Goal: Task Accomplishment & Management: Manage account settings

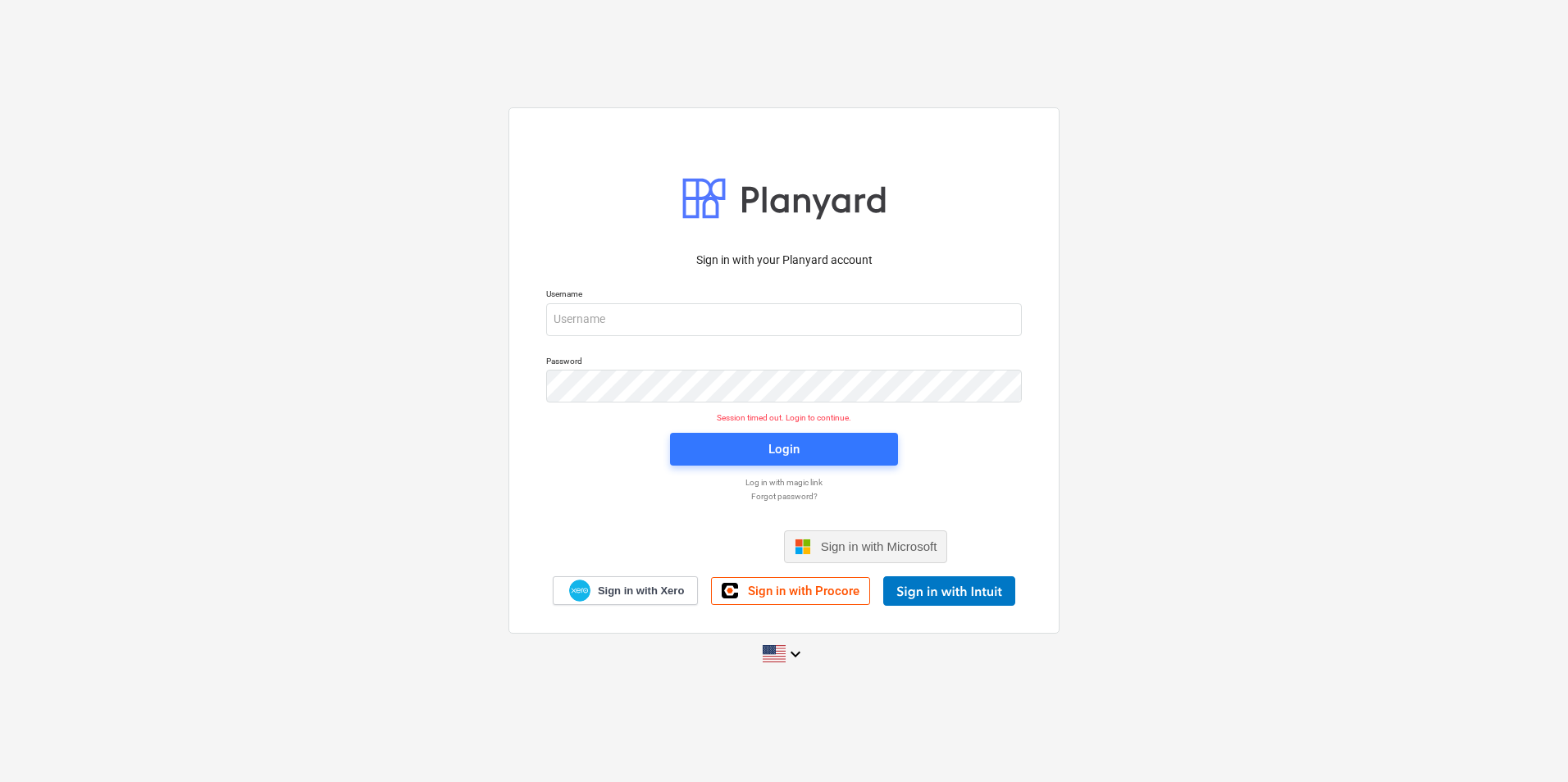
click at [871, 553] on span "Sign in with Microsoft" at bounding box center [879, 546] width 116 height 14
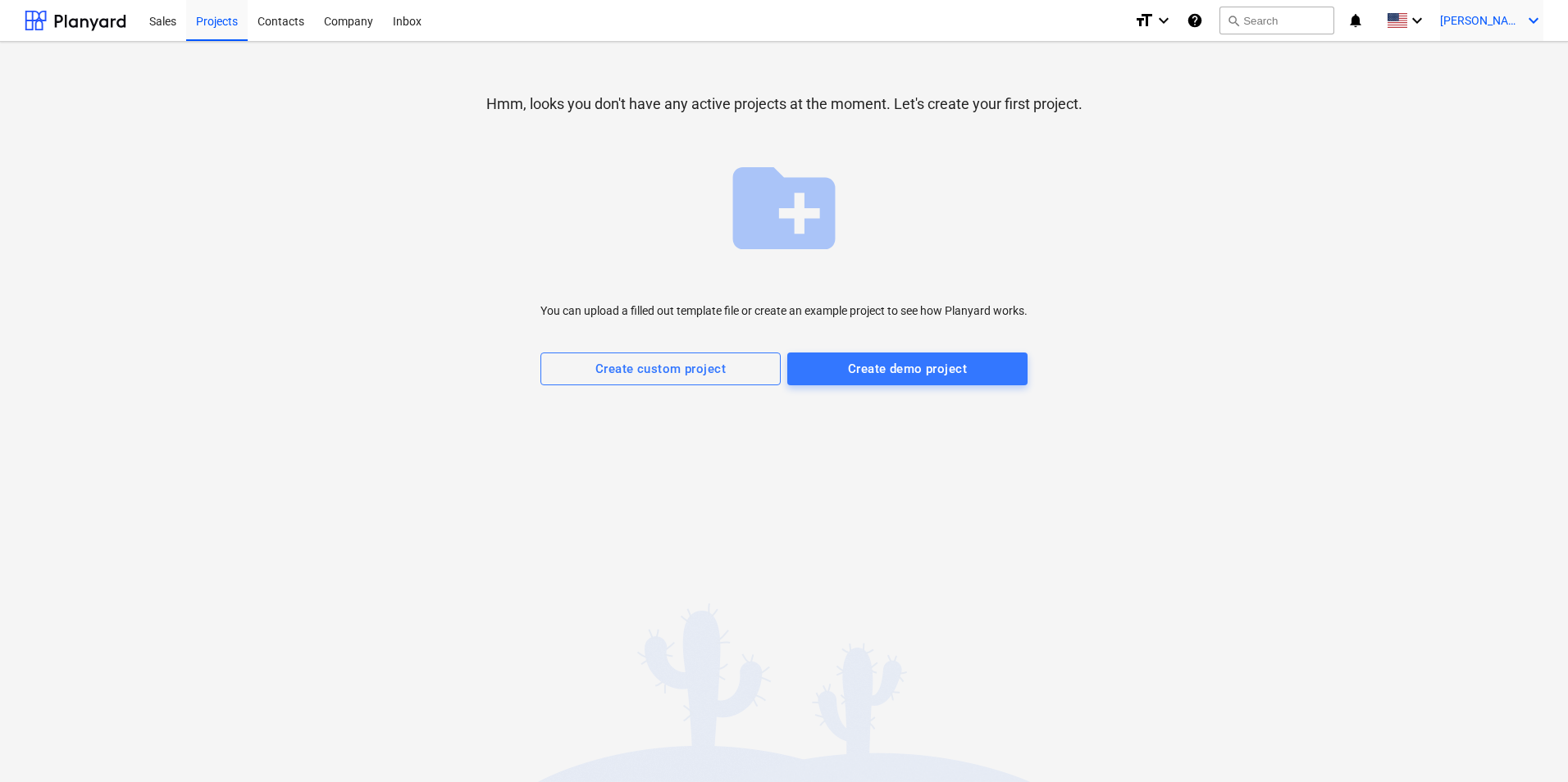
click at [1506, 23] on span "[PERSON_NAME]" at bounding box center [1482, 20] width 82 height 13
click at [1485, 64] on div "Settings" at bounding box center [1494, 64] width 98 height 26
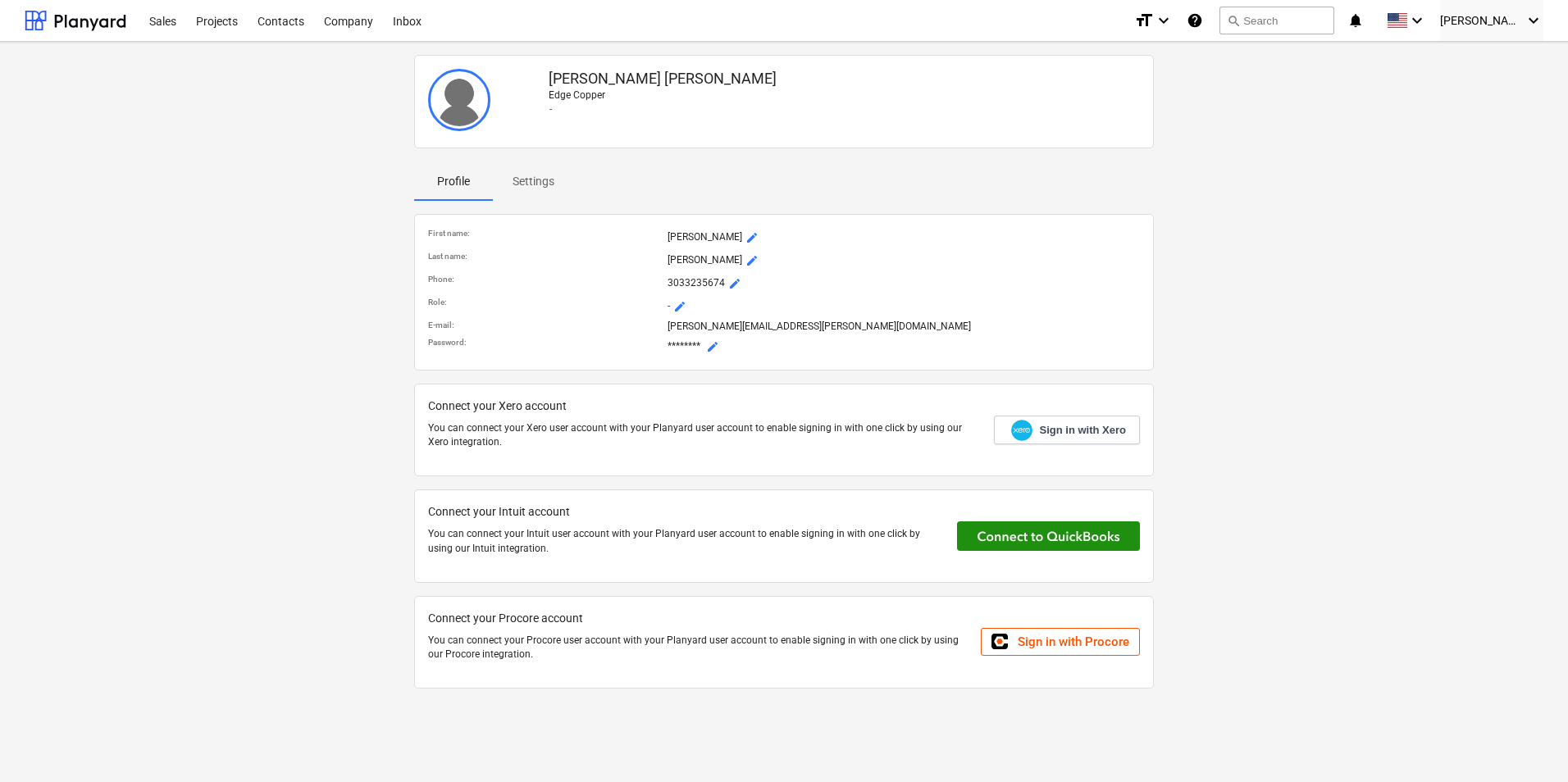
click at [1008, 534] on button at bounding box center [1049, 536] width 183 height 30
click at [1008, 540] on button at bounding box center [1049, 536] width 183 height 30
click at [1208, 286] on div "[PERSON_NAME] Edge Copper - Profile Settings First name : [PERSON_NAME] Last na…" at bounding box center [784, 378] width 1532 height 660
click at [1024, 534] on button at bounding box center [1049, 536] width 183 height 30
click at [290, 172] on div "[PERSON_NAME] Edge Copper - Profile Settings First name : [PERSON_NAME] Last na…" at bounding box center [784, 378] width 1532 height 660
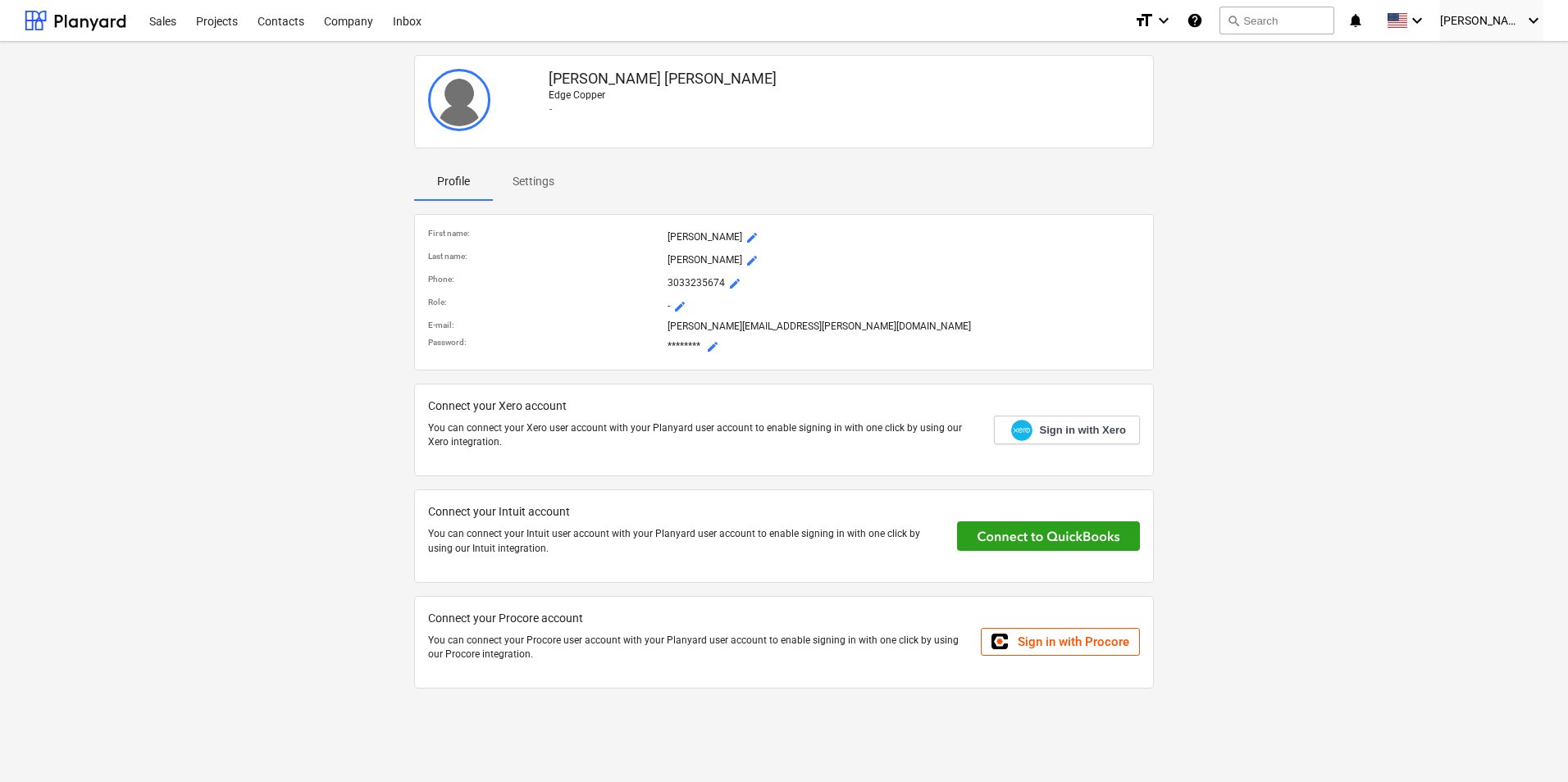
click at [295, 224] on div "[PERSON_NAME] Edge Copper - Profile Settings First name : [PERSON_NAME] Last na…" at bounding box center [784, 378] width 1532 height 660
click at [106, 20] on div at bounding box center [75, 20] width 102 height 41
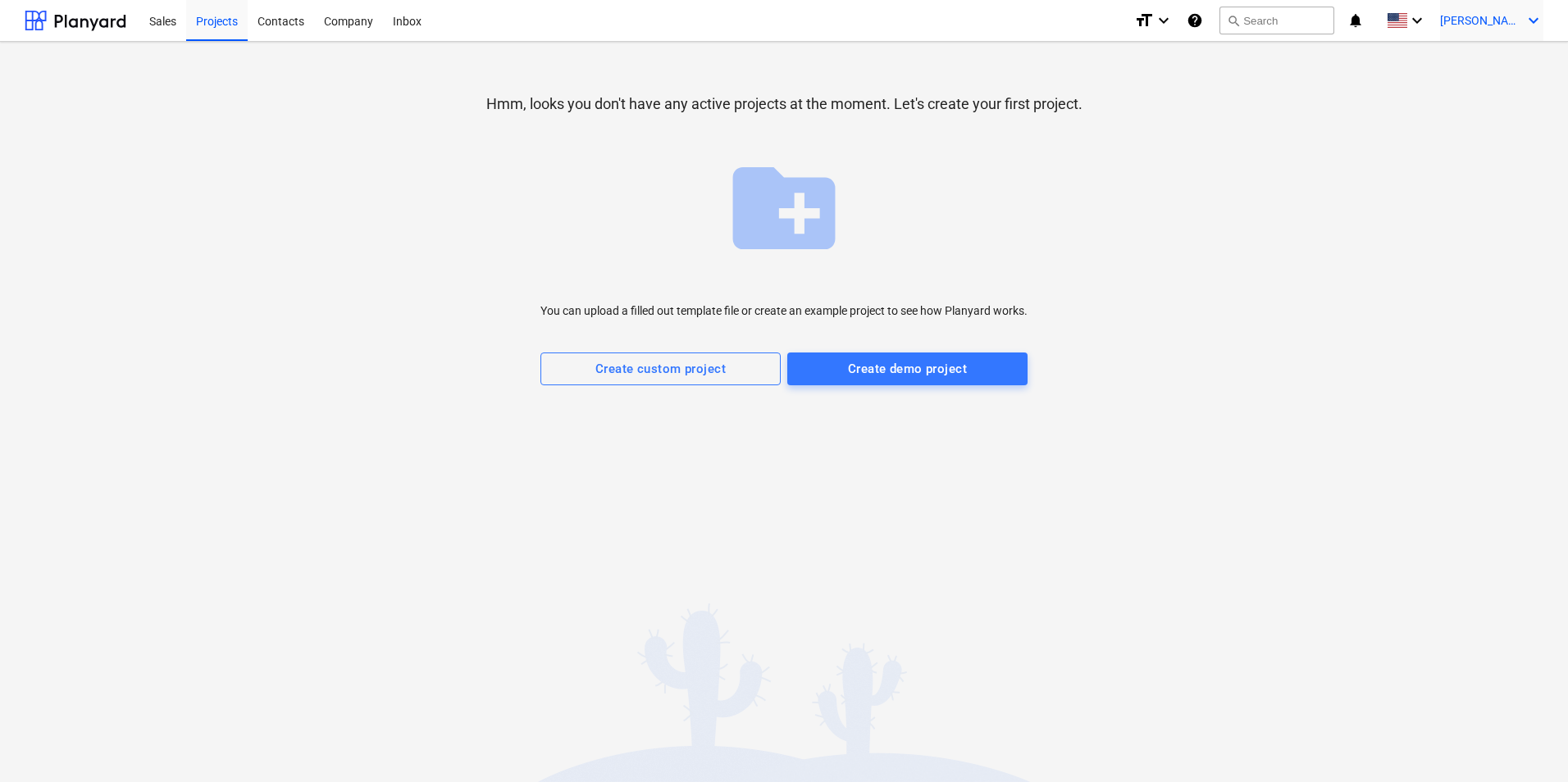
click at [1493, 27] on span "[PERSON_NAME]" at bounding box center [1482, 20] width 82 height 13
click at [1475, 55] on div "Settings" at bounding box center [1494, 64] width 98 height 26
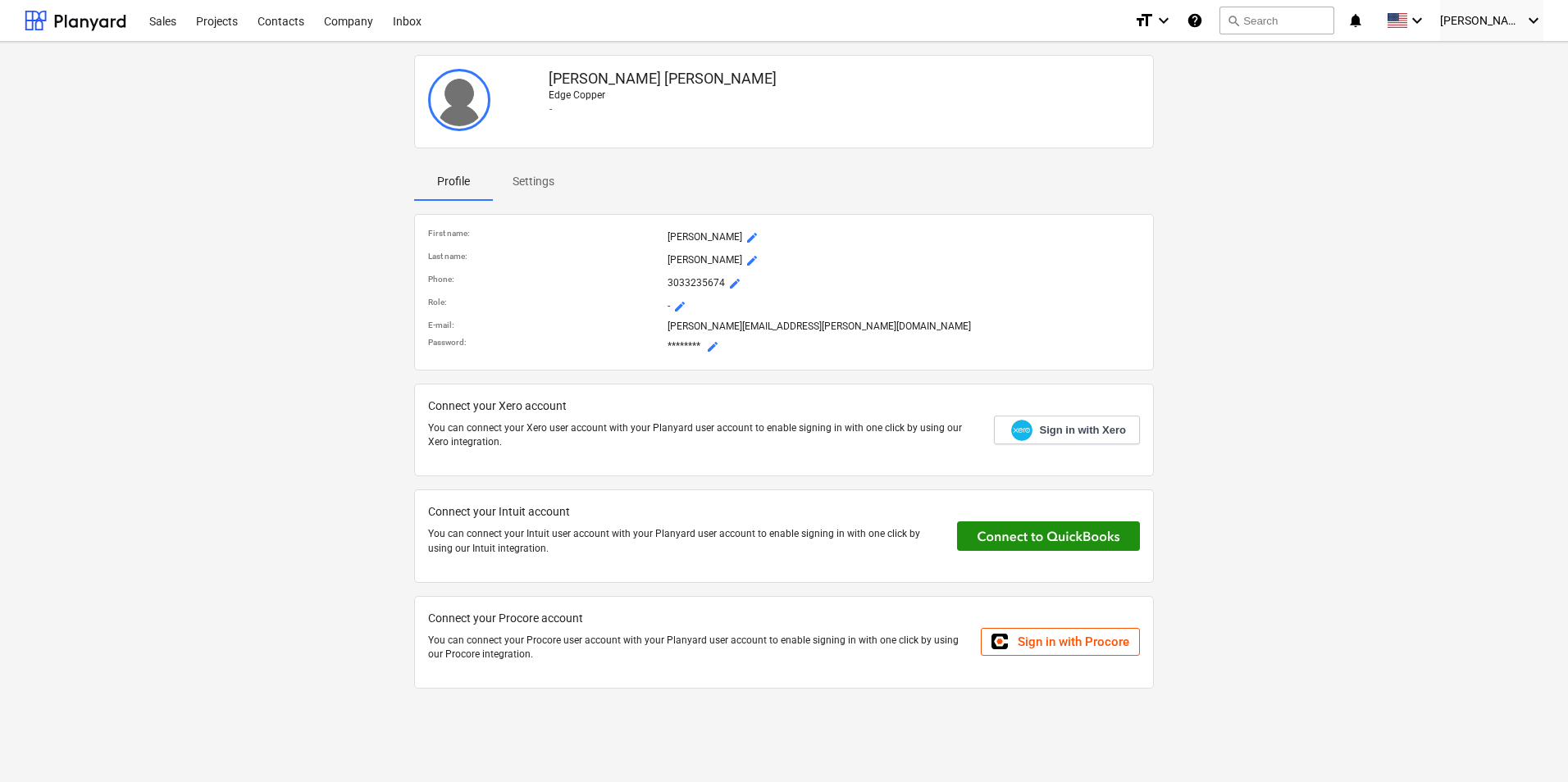
click at [1020, 534] on button at bounding box center [1049, 536] width 183 height 30
click at [990, 529] on button at bounding box center [1049, 536] width 183 height 30
click at [1003, 528] on button at bounding box center [1049, 536] width 183 height 30
click at [1059, 539] on button at bounding box center [1049, 536] width 183 height 30
